Goal: Task Accomplishment & Management: Use online tool/utility

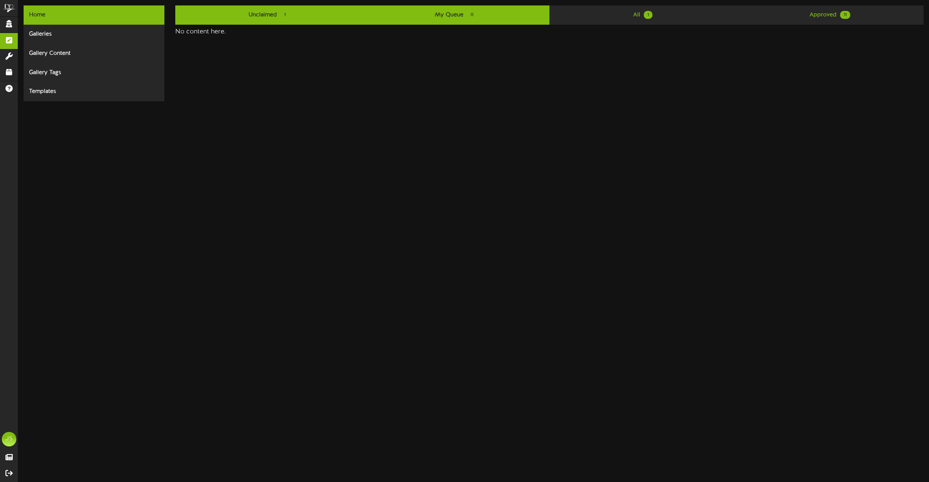
click at [294, 19] on link "Unclaimed 1" at bounding box center [268, 14] width 187 height 19
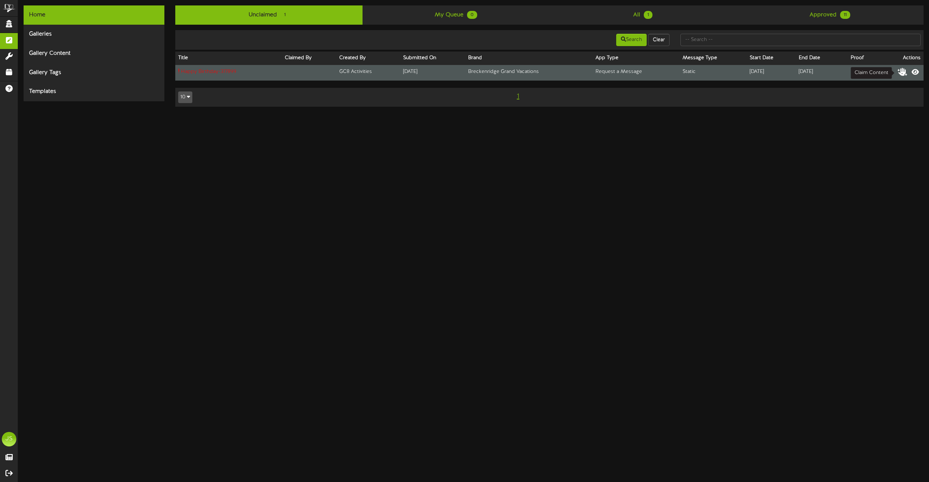
click at [900, 70] on icon at bounding box center [902, 71] width 10 height 8
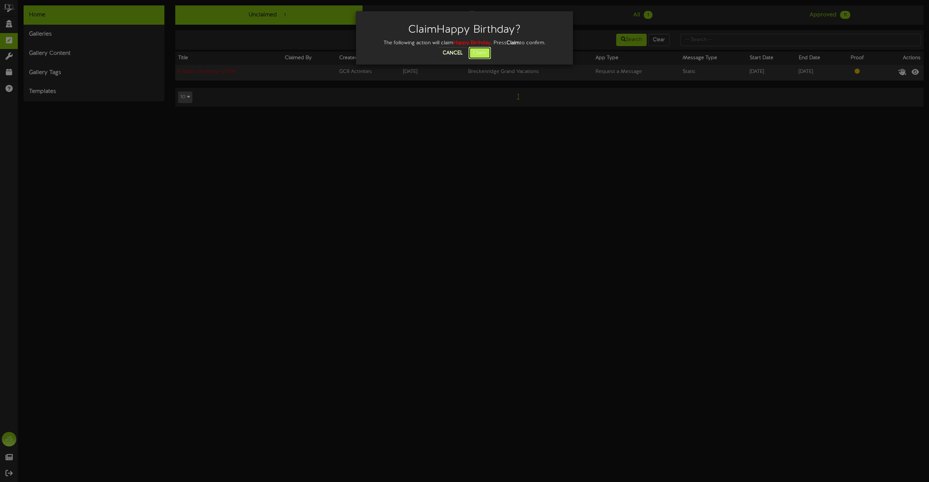
click at [471, 51] on button "Claim" at bounding box center [479, 53] width 22 height 12
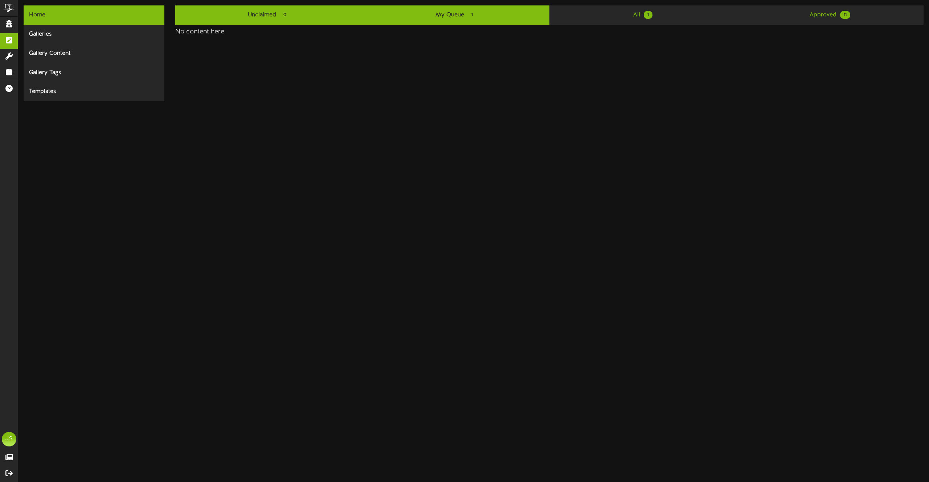
click at [514, 13] on link "My Queue 1" at bounding box center [455, 14] width 187 height 19
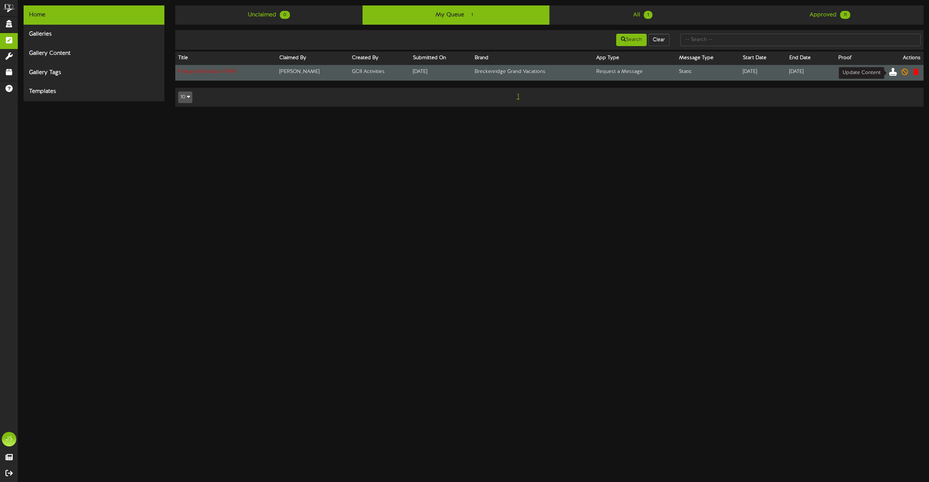
click at [894, 75] on icon at bounding box center [893, 71] width 8 height 8
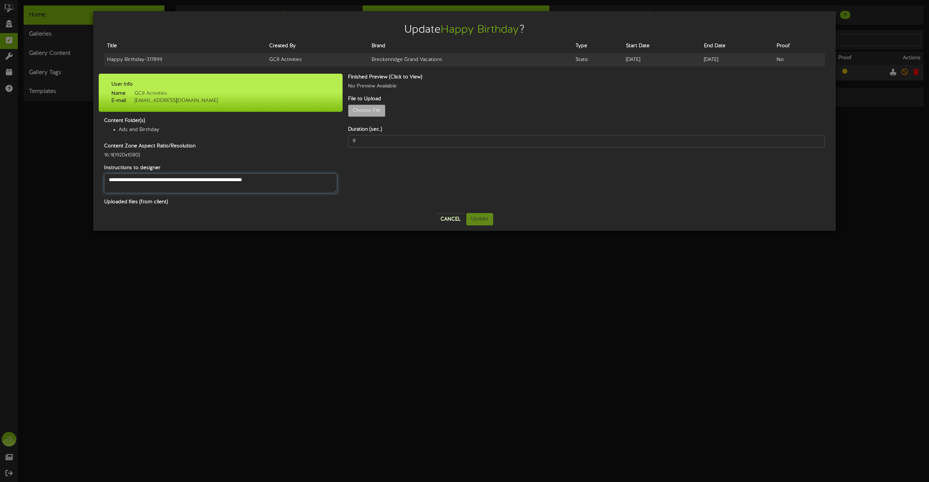
click at [105, 182] on textarea "**********" at bounding box center [220, 183] width 233 height 20
drag, startPoint x: 107, startPoint y: 181, endPoint x: 183, endPoint y: 179, distance: 75.5
click at [183, 179] on textarea "**********" at bounding box center [220, 183] width 233 height 20
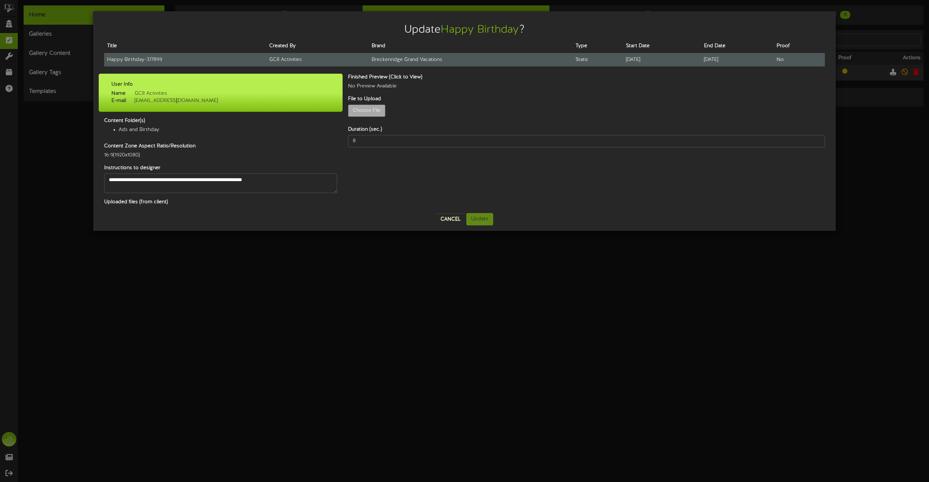
click at [130, 59] on td "Happy Birthday - 377899" at bounding box center [185, 59] width 162 height 13
copy tr "Happy Birthday - 377899"
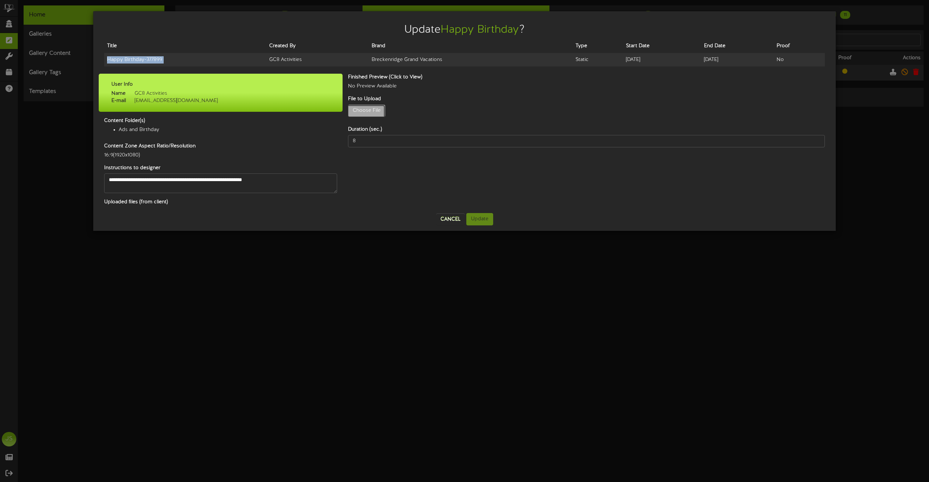
type input "**********"
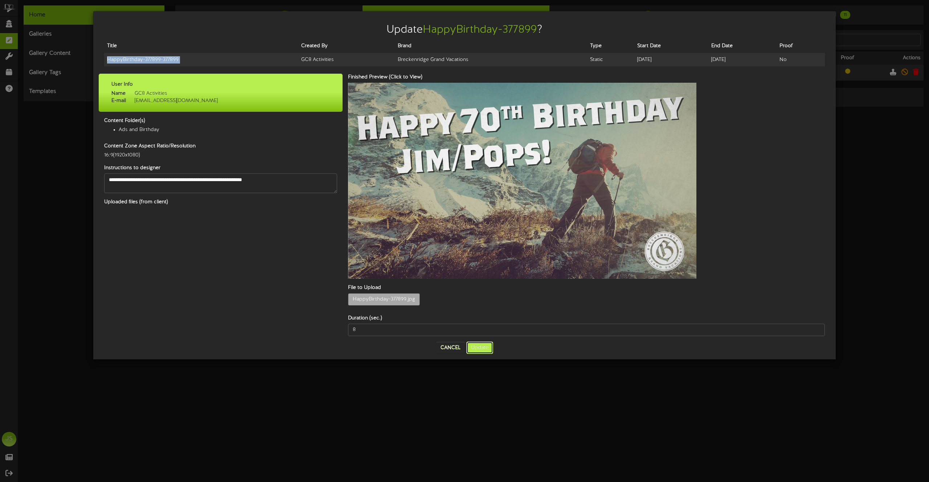
click at [478, 341] on button "Update" at bounding box center [479, 347] width 27 height 12
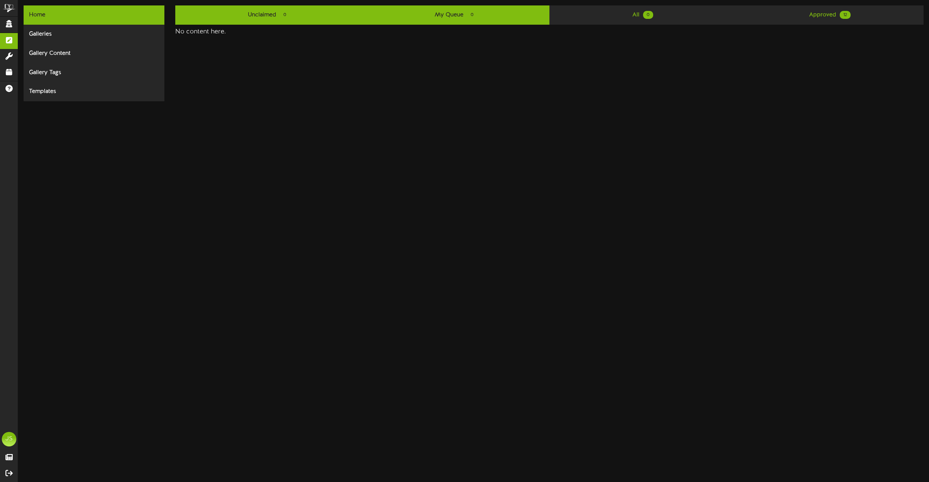
click at [320, 21] on link "Unclaimed 0" at bounding box center [268, 14] width 187 height 19
click at [437, 18] on link "My Queue 0" at bounding box center [455, 14] width 187 height 19
click at [331, 11] on link "Unclaimed 0" at bounding box center [268, 14] width 187 height 19
click at [393, 14] on link "My Queue 0" at bounding box center [455, 14] width 187 height 19
